Goal: Task Accomplishment & Management: Complete application form

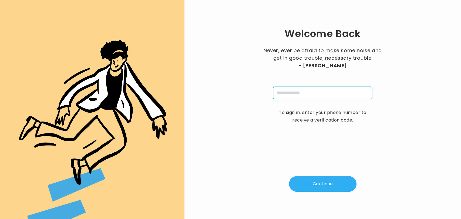
click at [288, 98] on input "tel" at bounding box center [322, 93] width 99 height 12
type input "**********"
click at [317, 186] on button "Continue" at bounding box center [322, 184] width 67 height 16
type input "*"
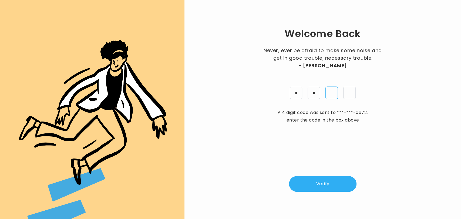
type input "*"
click at [320, 184] on button "Verify" at bounding box center [322, 184] width 67 height 16
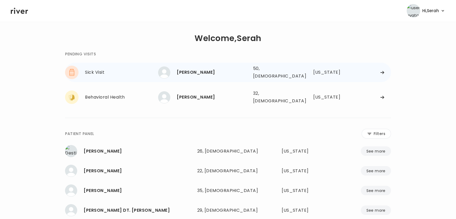
click at [193, 69] on div "Deanna Blaylock" at bounding box center [213, 73] width 72 height 8
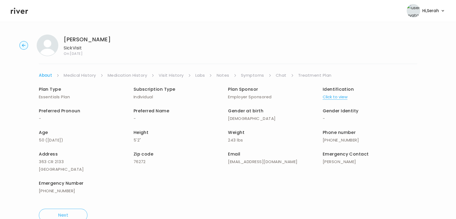
click at [251, 75] on link "Symptoms" at bounding box center [252, 76] width 23 height 8
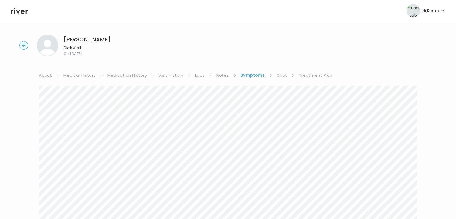
click at [281, 76] on link "Chat" at bounding box center [282, 76] width 11 height 8
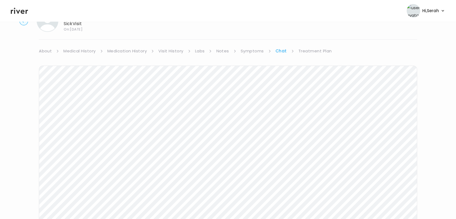
click at [305, 49] on link "Treatment Plan" at bounding box center [315, 51] width 33 height 8
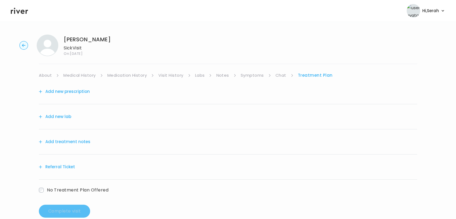
click at [75, 142] on button "Add treatment notes" at bounding box center [65, 142] width 52 height 8
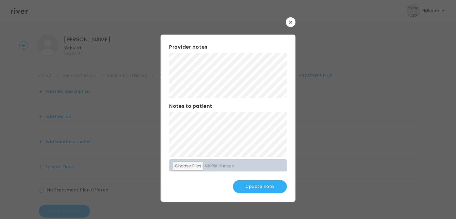
click at [259, 186] on button "Update note" at bounding box center [260, 186] width 54 height 13
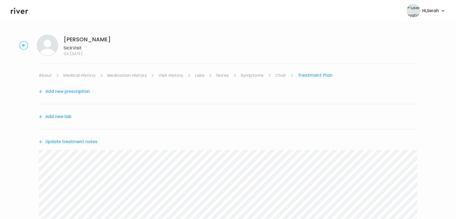
click at [80, 89] on button "Add new prescription" at bounding box center [64, 92] width 51 height 8
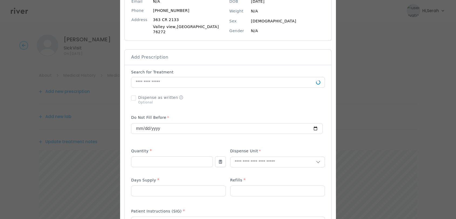
scroll to position [71, 0]
click at [180, 81] on input "text" at bounding box center [223, 82] width 185 height 10
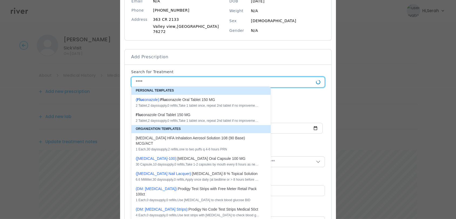
click at [197, 99] on div "( Fluc onazole ): Fluc onazole Oral Tablet 150 MG" at bounding box center [198, 99] width 124 height 5
type input "**********"
type input "*"
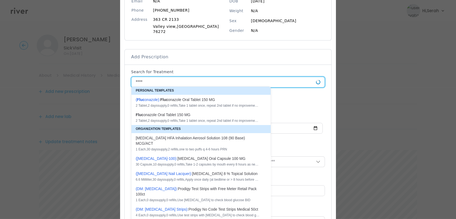
type textarea "**********"
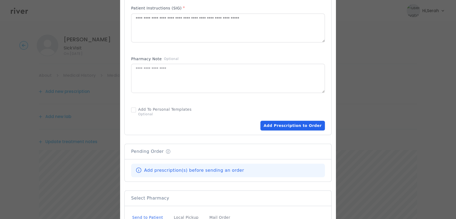
scroll to position [277, 0]
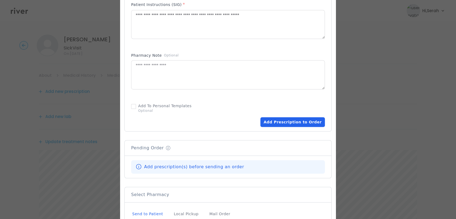
click at [275, 119] on button "Add Prescription to Order" at bounding box center [293, 122] width 65 height 10
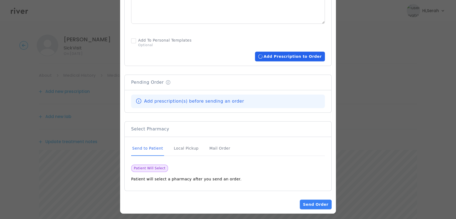
scroll to position [341, 0]
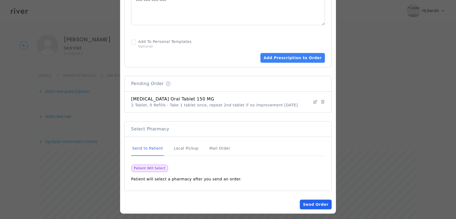
click at [307, 200] on button "Send Order" at bounding box center [316, 205] width 32 height 10
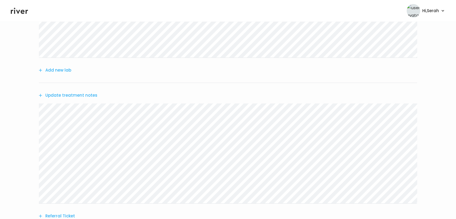
scroll to position [162, 0]
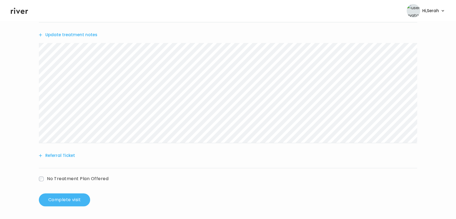
click at [67, 199] on button "Complete visit" at bounding box center [64, 199] width 51 height 13
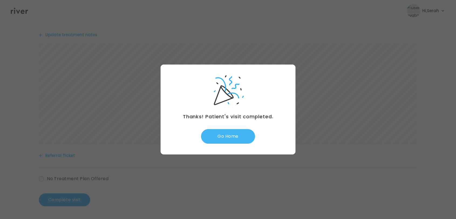
click at [224, 138] on button "Go Home" at bounding box center [228, 136] width 54 height 15
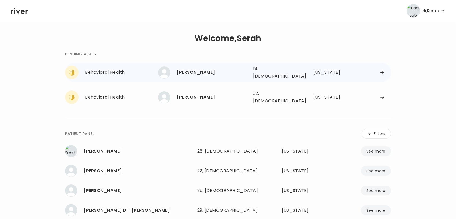
click at [206, 69] on div "[PERSON_NAME]" at bounding box center [213, 73] width 72 height 8
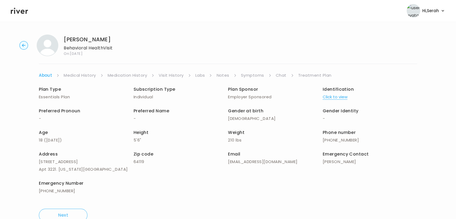
click at [252, 75] on link "Symptoms" at bounding box center [252, 76] width 23 height 8
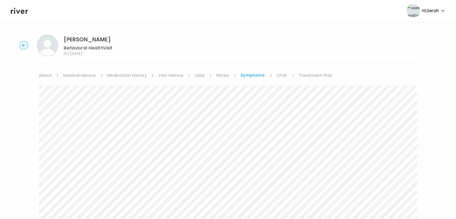
click at [282, 72] on link "Chat" at bounding box center [282, 76] width 11 height 8
click at [257, 72] on link "Symptoms" at bounding box center [252, 76] width 23 height 8
click at [77, 74] on link "Medical History" at bounding box center [79, 76] width 32 height 8
click at [283, 76] on link "Chat" at bounding box center [283, 76] width 11 height 8
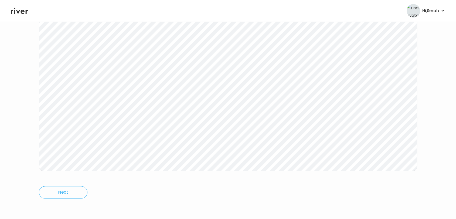
click at [19, 12] on icon at bounding box center [19, 11] width 17 height 6
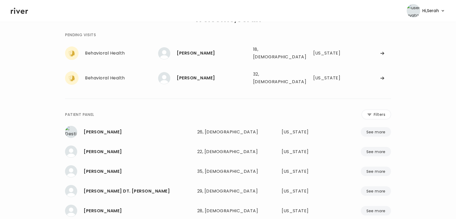
scroll to position [18, 0]
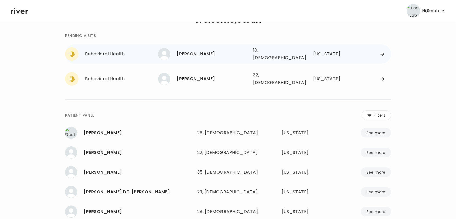
click at [205, 53] on div "Gracee Hamberlin" at bounding box center [213, 54] width 72 height 8
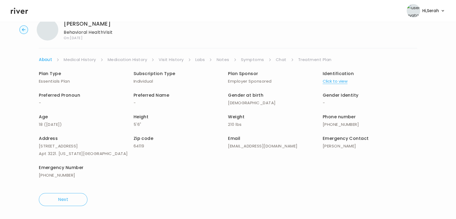
scroll to position [15, 0]
click at [277, 59] on link "Chat" at bounding box center [281, 60] width 11 height 8
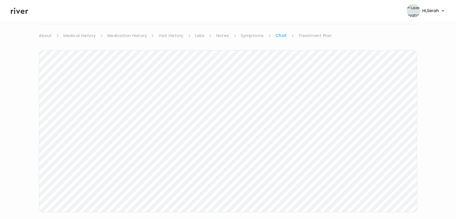
scroll to position [40, 0]
click at [315, 34] on link "Treatment Plan" at bounding box center [315, 36] width 33 height 8
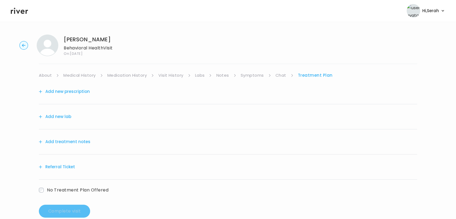
click at [25, 12] on icon at bounding box center [19, 11] width 17 height 8
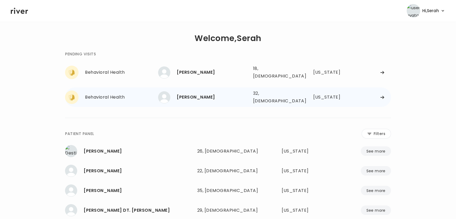
click at [201, 93] on div "[PERSON_NAME]" at bounding box center [213, 97] width 72 height 8
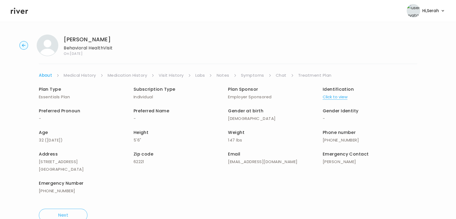
click at [254, 69] on div "Jasmine Finley Behavioral Health Visit On: 08 Sep 2025 About Medical History Me…" at bounding box center [228, 128] width 456 height 196
click at [252, 74] on link "Symptoms" at bounding box center [252, 76] width 23 height 8
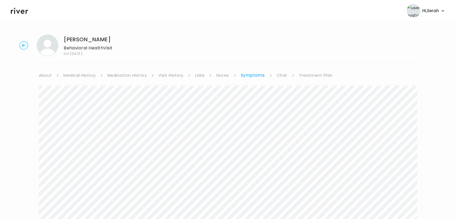
click at [282, 74] on link "Chat" at bounding box center [282, 76] width 11 height 8
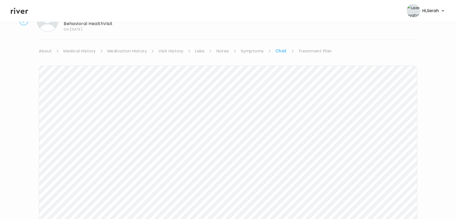
scroll to position [39, 0]
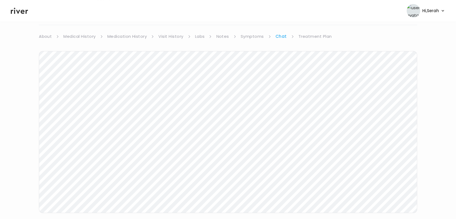
click at [313, 37] on link "Treatment Plan" at bounding box center [315, 37] width 33 height 8
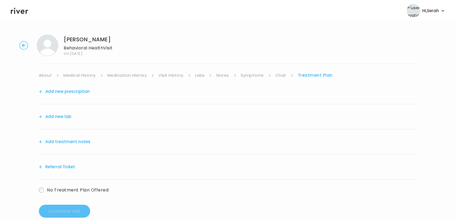
click at [73, 87] on div "Add new prescription" at bounding box center [228, 91] width 379 height 25
click at [73, 90] on button "Add new prescription" at bounding box center [64, 92] width 51 height 8
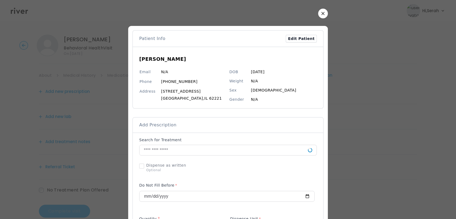
scroll to position [11, 0]
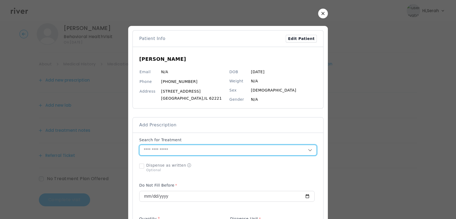
click at [179, 147] on input "text" at bounding box center [224, 150] width 168 height 10
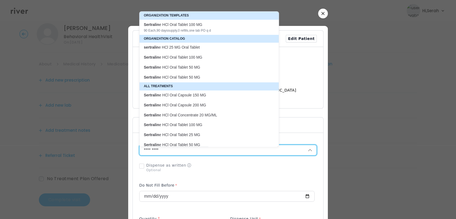
click at [203, 66] on p "Sertralin e HCl Oral Tablet 50 MG" at bounding box center [206, 67] width 124 height 5
type input "**********"
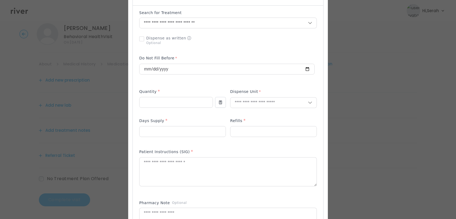
scroll to position [137, 0]
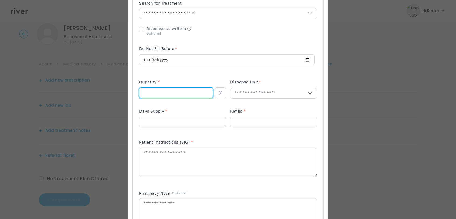
click at [177, 95] on input "number" at bounding box center [176, 93] width 73 height 10
type input "**"
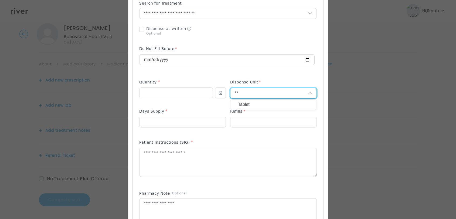
type input "**"
click at [244, 106] on p "Tablet" at bounding box center [273, 105] width 71 height 8
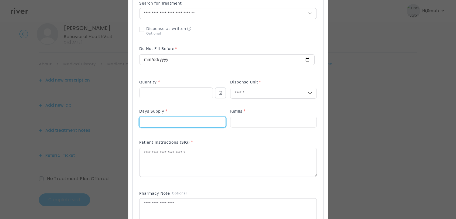
click at [177, 122] on input "number" at bounding box center [183, 122] width 86 height 10
type input "**"
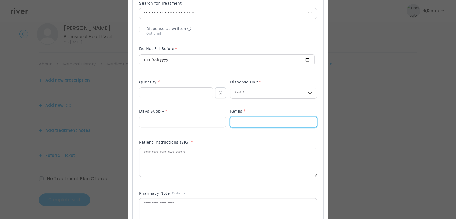
click at [240, 123] on input "*" at bounding box center [274, 122] width 86 height 10
type input "*"
click at [198, 161] on textarea at bounding box center [228, 162] width 177 height 29
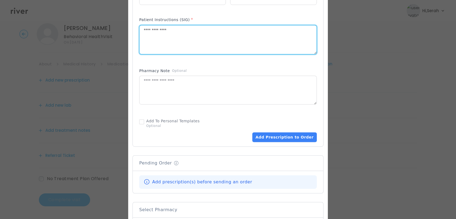
scroll to position [278, 0]
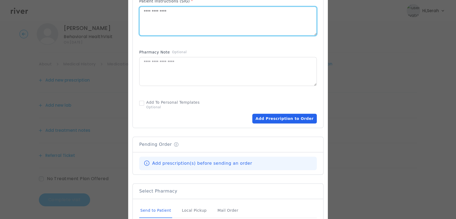
type textarea "**********"
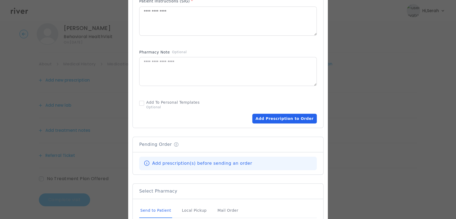
click at [285, 118] on button "Add Prescription to Order" at bounding box center [284, 119] width 65 height 10
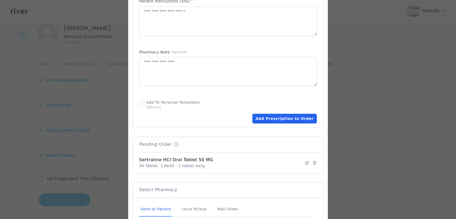
scroll to position [341, 0]
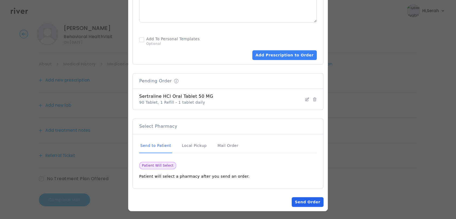
click at [308, 200] on button "Send Order" at bounding box center [308, 202] width 32 height 10
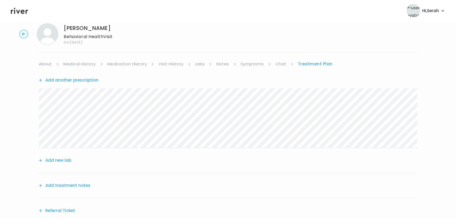
scroll to position [67, 0]
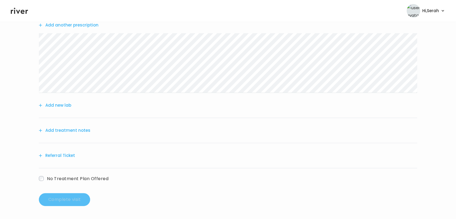
click at [65, 159] on div "Referral Ticket" at bounding box center [228, 155] width 379 height 25
click at [56, 156] on button "Referral Ticket" at bounding box center [57, 156] width 36 height 8
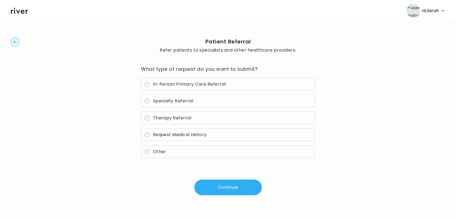
scroll to position [8, 0]
click at [180, 100] on span "Specialty Referral" at bounding box center [173, 101] width 40 height 6
click at [227, 181] on button "Continue" at bounding box center [227, 188] width 67 height 16
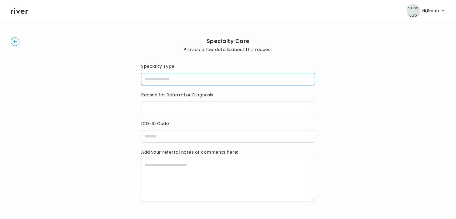
click at [195, 80] on input "specialtyType" at bounding box center [228, 79] width 174 height 12
type input "**********"
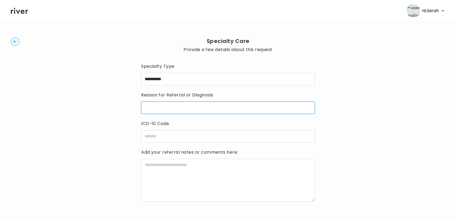
click at [187, 112] on input "reasonForReferral" at bounding box center [228, 108] width 174 height 12
click at [147, 109] on input "*****" at bounding box center [228, 108] width 174 height 12
click at [158, 104] on input "*****" at bounding box center [228, 108] width 174 height 12
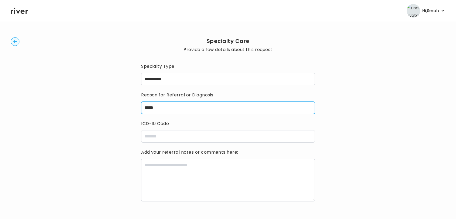
type input "*****"
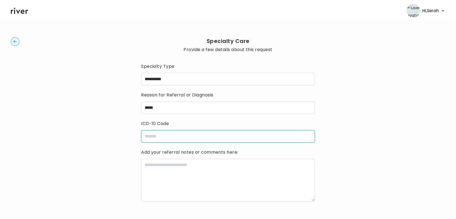
click at [161, 132] on input "icdCode" at bounding box center [228, 136] width 174 height 12
paste input "*****"
type input "*****"
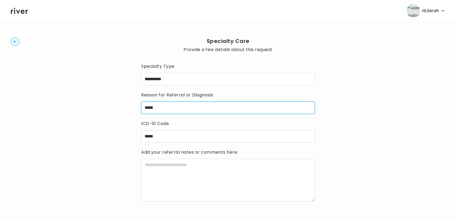
click at [180, 103] on input "*****" at bounding box center [228, 108] width 174 height 12
type input "****"
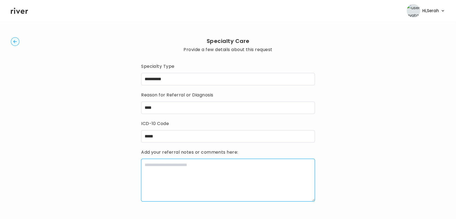
click at [189, 189] on textarea at bounding box center [228, 180] width 174 height 43
type textarea "**********"
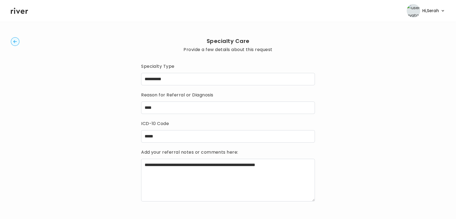
click at [343, 158] on div "**********" at bounding box center [228, 136] width 435 height 228
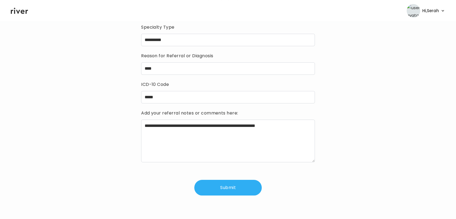
scroll to position [47, 0]
click at [229, 188] on button "Submit" at bounding box center [227, 188] width 67 height 16
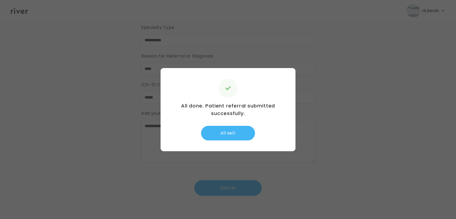
click at [240, 133] on button "All set!" at bounding box center [228, 133] width 54 height 15
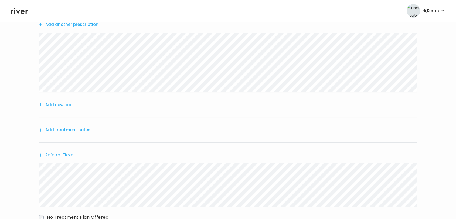
scroll to position [69, 0]
click at [66, 128] on button "Add treatment notes" at bounding box center [65, 128] width 52 height 8
